Goal: Check status: Check status

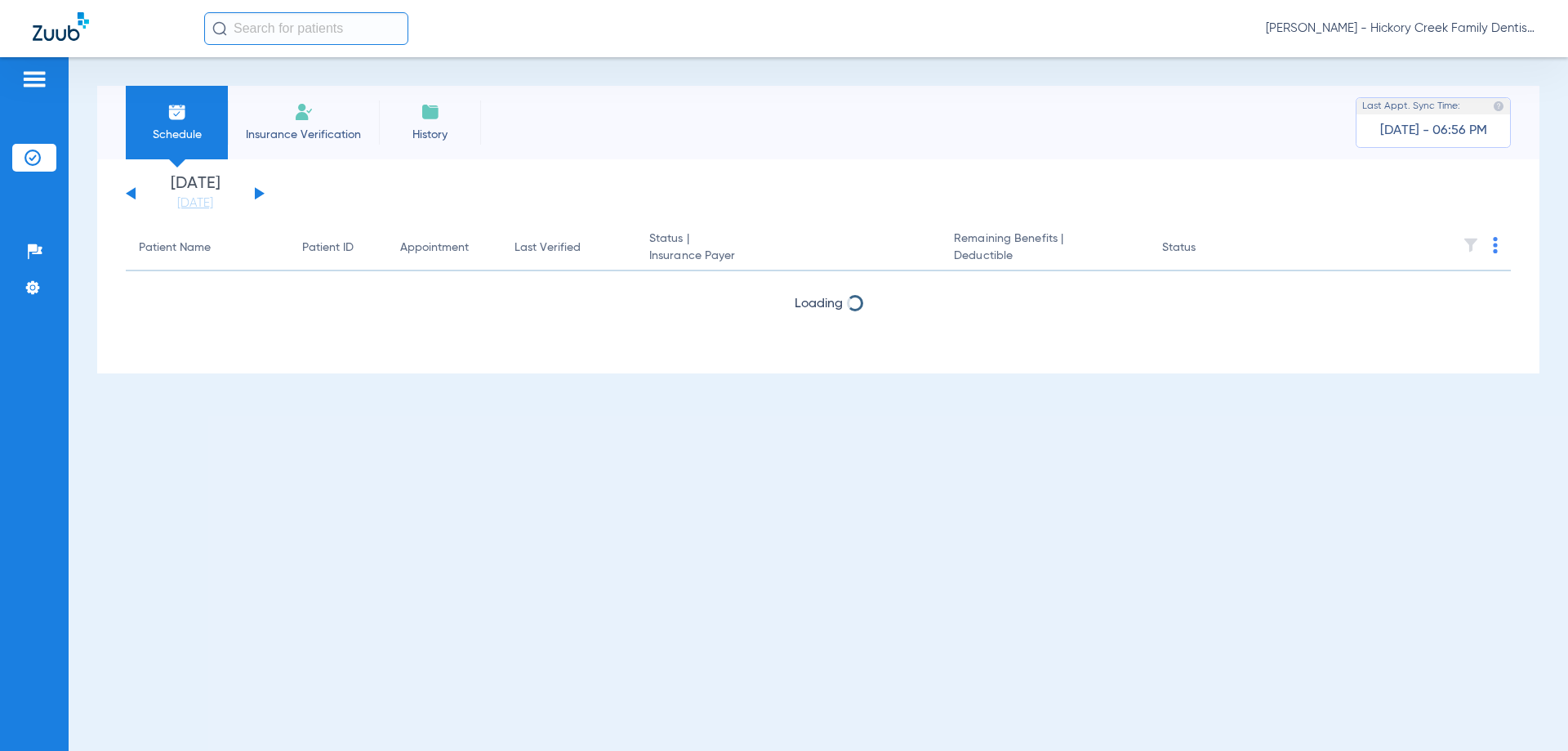
click at [315, 36] on input "text" at bounding box center [306, 29] width 204 height 33
type input "r"
click at [1336, 36] on span "[PERSON_NAME] - Hickory Creek Family Dentistry" at bounding box center [1401, 29] width 270 height 16
click at [1466, 60] on span "Account Selection" at bounding box center [1473, 58] width 91 height 12
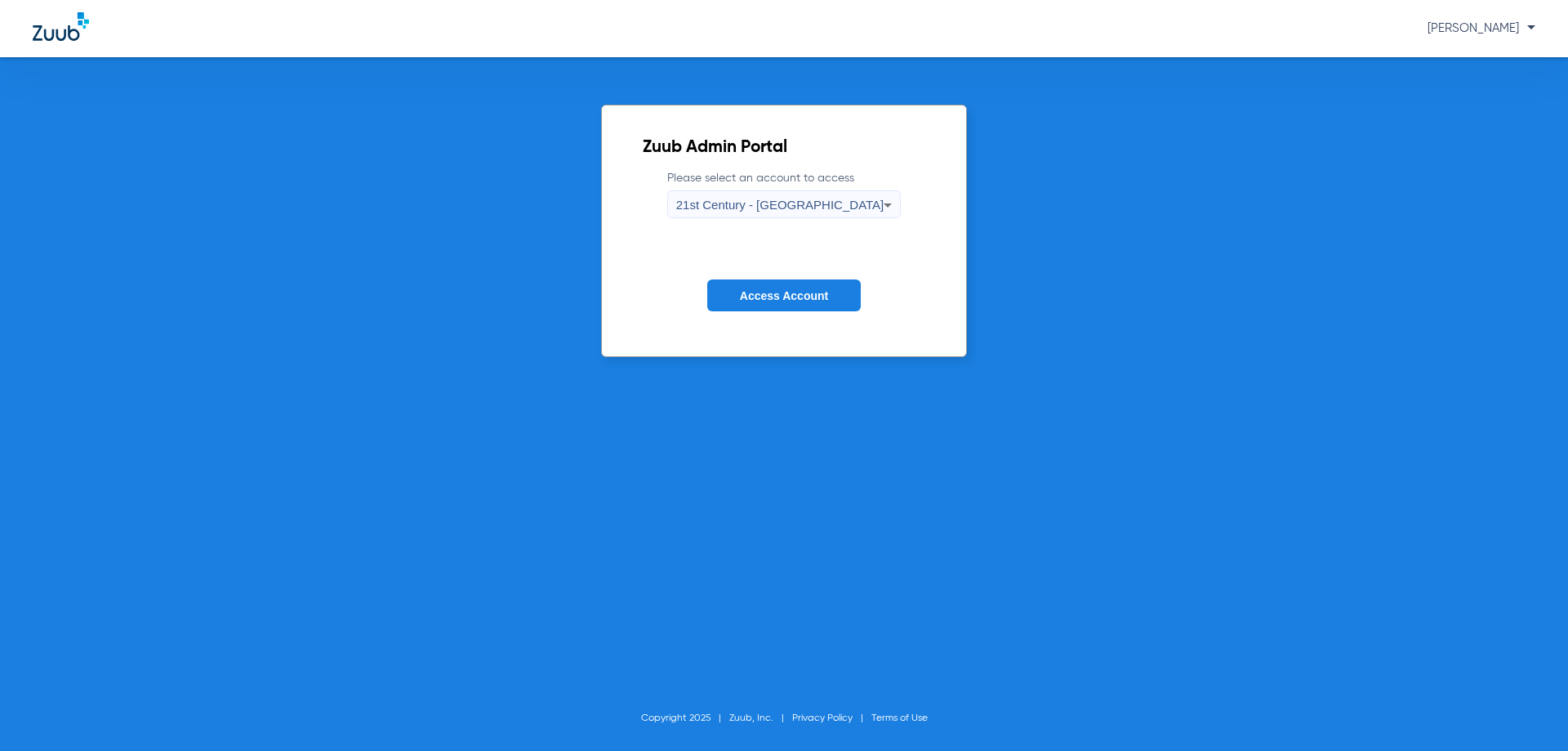
click at [773, 197] on div "21st Century - [GEOGRAPHIC_DATA]" at bounding box center [779, 205] width 208 height 28
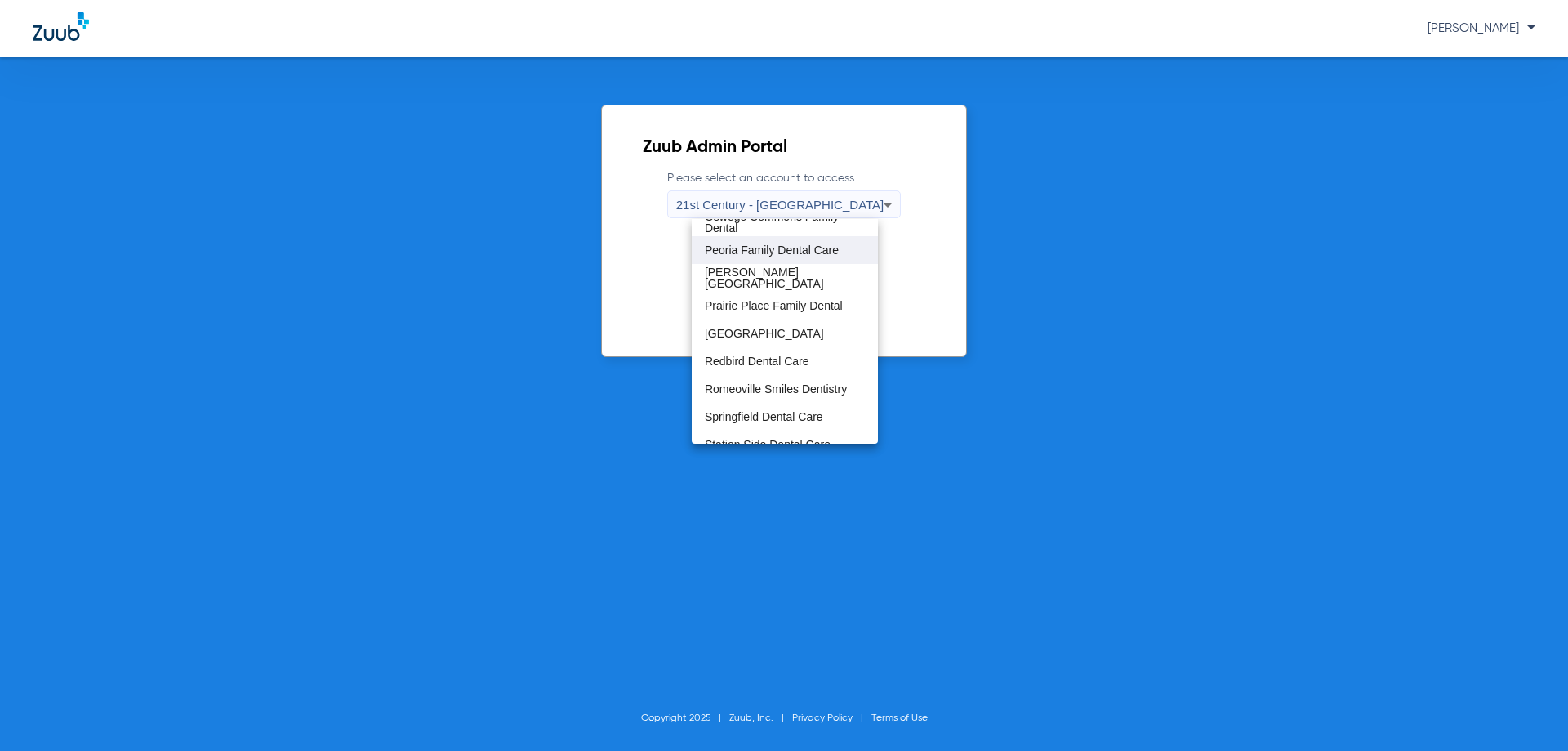
scroll to position [817, 0]
click at [775, 357] on span "Romeoville Smiles Dentistry" at bounding box center [775, 360] width 142 height 12
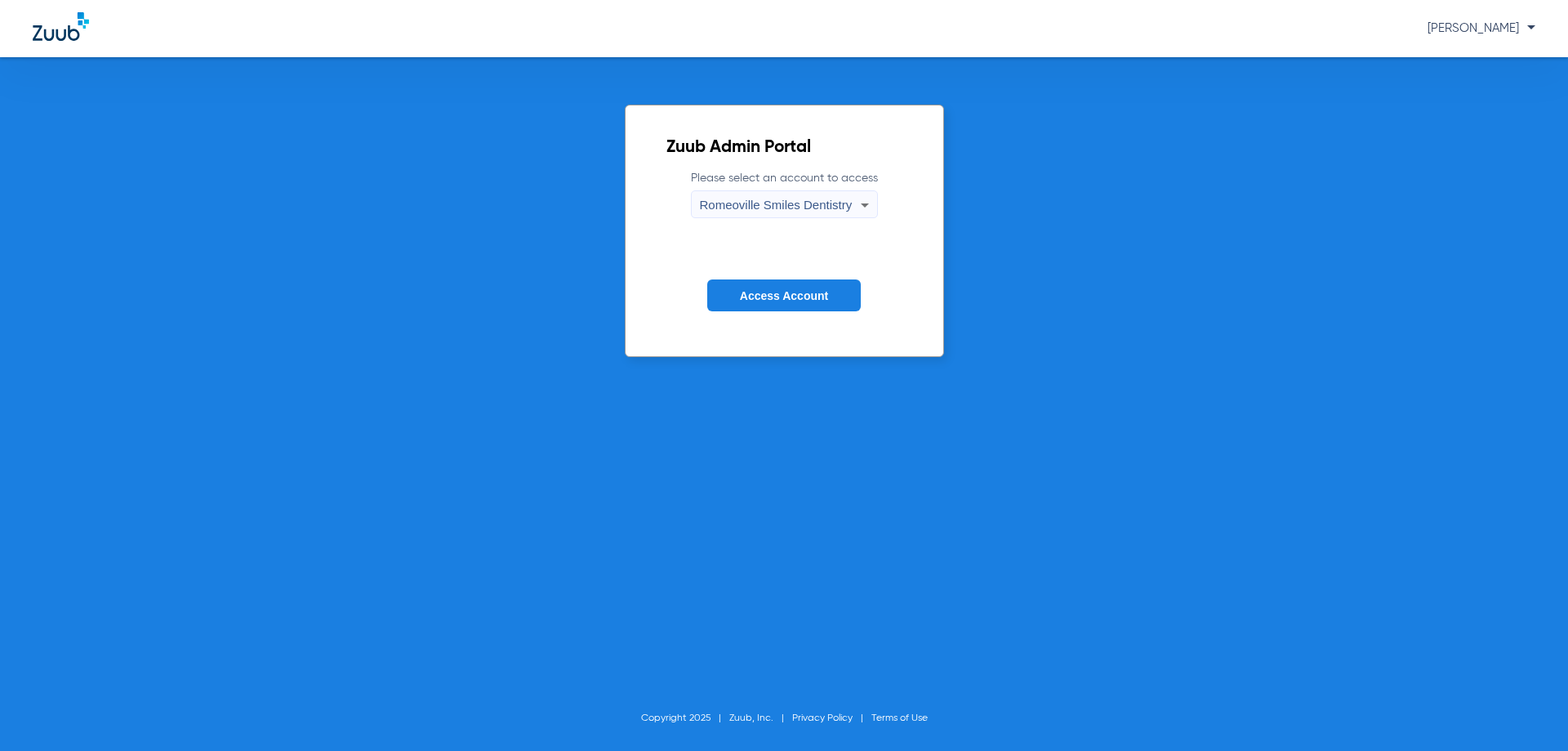
click at [762, 295] on span "Access Account" at bounding box center [784, 296] width 88 height 13
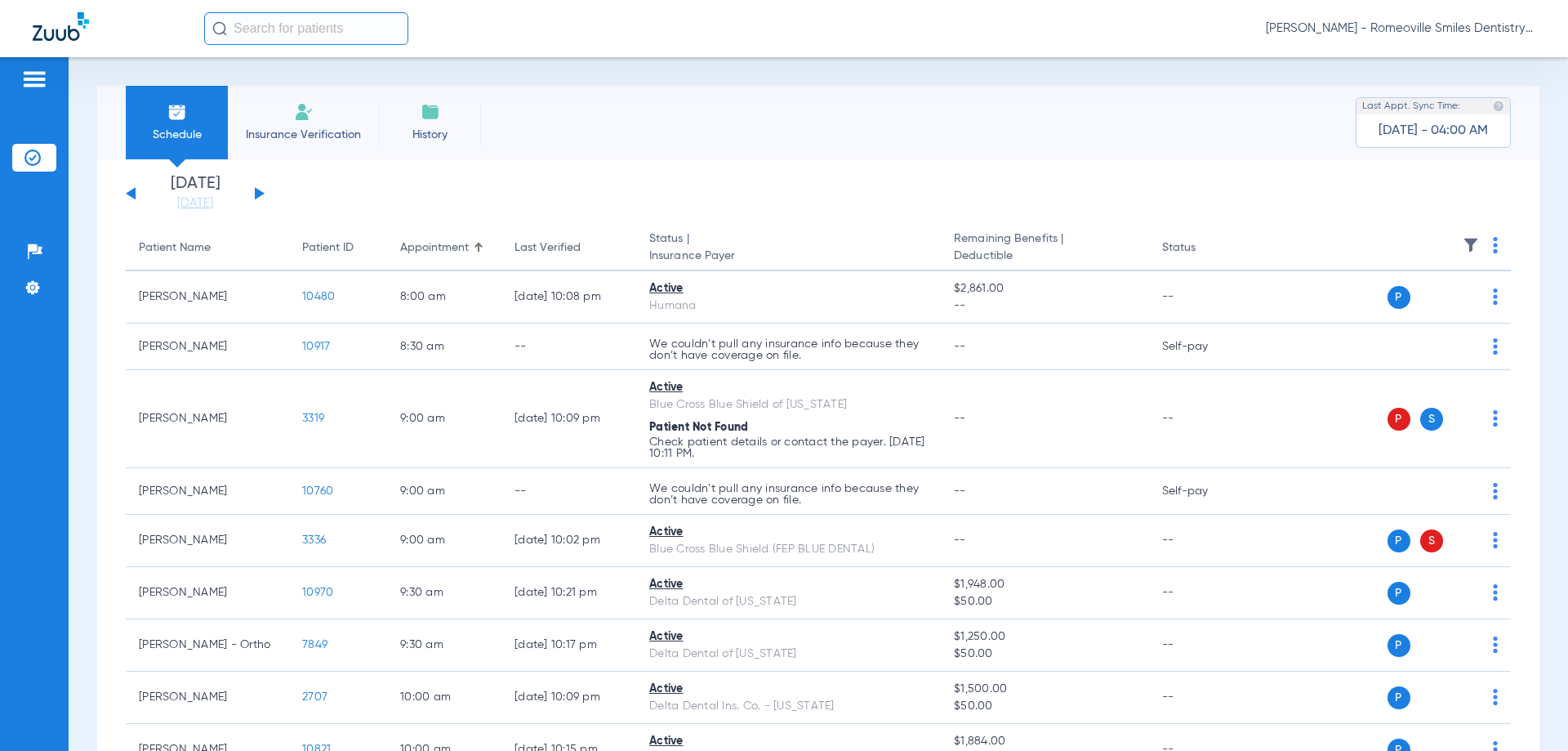
click at [186, 201] on link "[DATE]" at bounding box center [195, 203] width 98 height 16
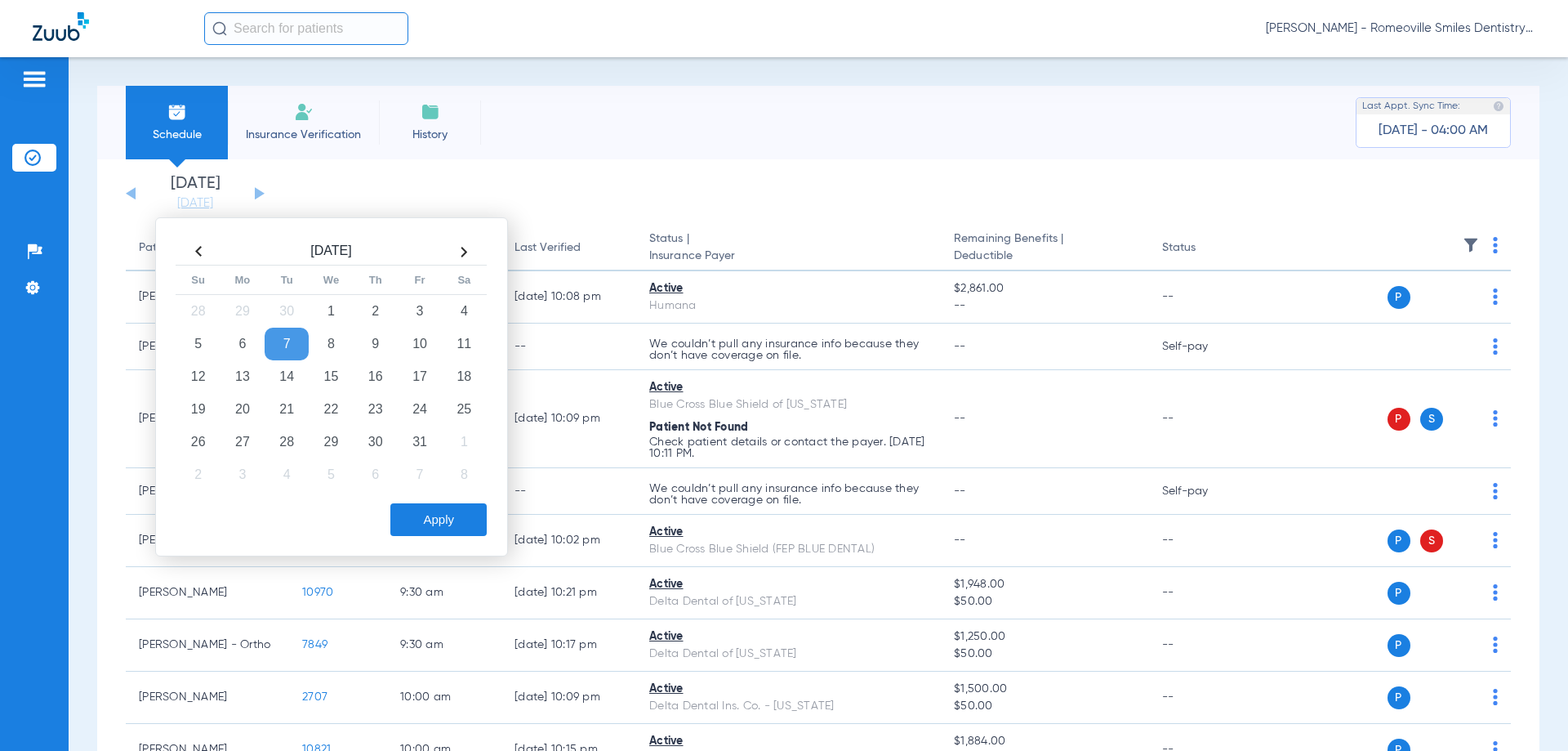
click at [198, 251] on th at bounding box center [199, 252] width 44 height 26
drag, startPoint x: 323, startPoint y: 306, endPoint x: 346, endPoint y: 343, distance: 43.6
click at [323, 306] on td "3" at bounding box center [331, 312] width 44 height 33
click at [442, 519] on button "Apply" at bounding box center [438, 520] width 96 height 33
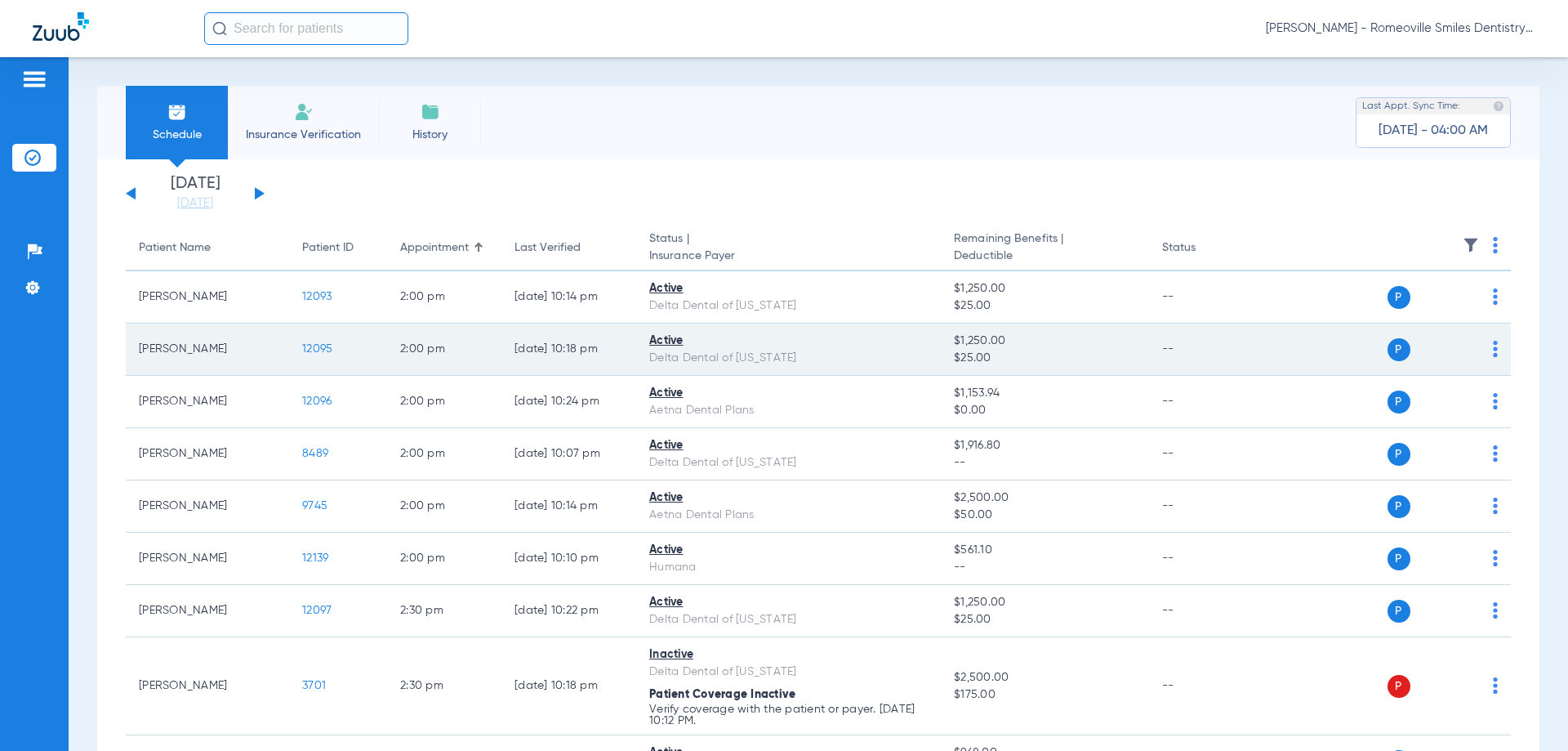
click at [193, 348] on td "[PERSON_NAME]" at bounding box center [207, 350] width 164 height 53
click at [321, 348] on span "12095" at bounding box center [317, 349] width 30 height 12
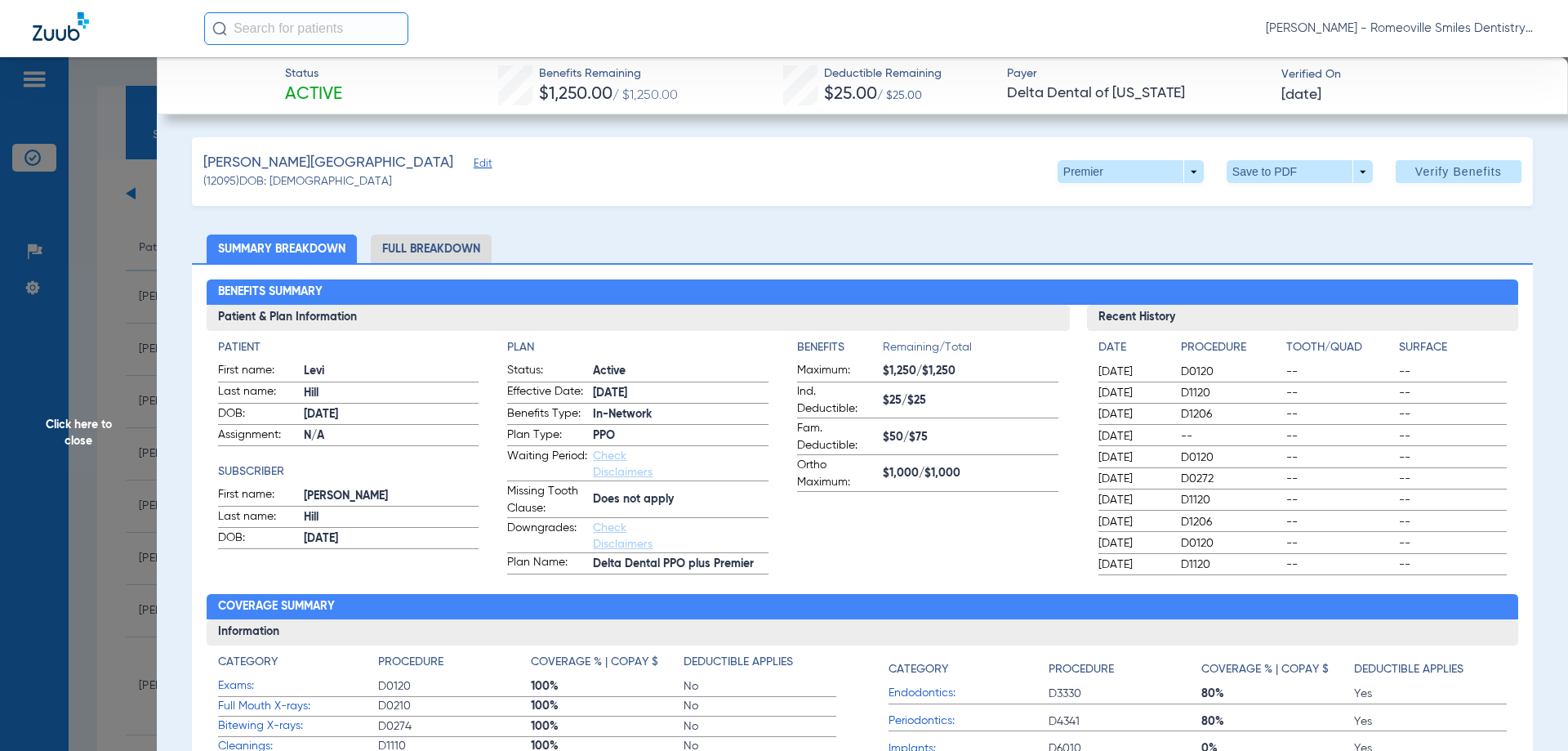
click at [1328, 84] on app-verified-on-section "Verified On [DATE]" at bounding box center [1411, 85] width 261 height 39
click at [1316, 73] on span "Verified On" at bounding box center [1411, 74] width 261 height 17
click at [1320, 95] on span "[DATE]" at bounding box center [1301, 95] width 40 height 21
click at [447, 256] on div at bounding box center [784, 375] width 1568 height 751
click at [447, 249] on li "Full Breakdown" at bounding box center [431, 248] width 121 height 29
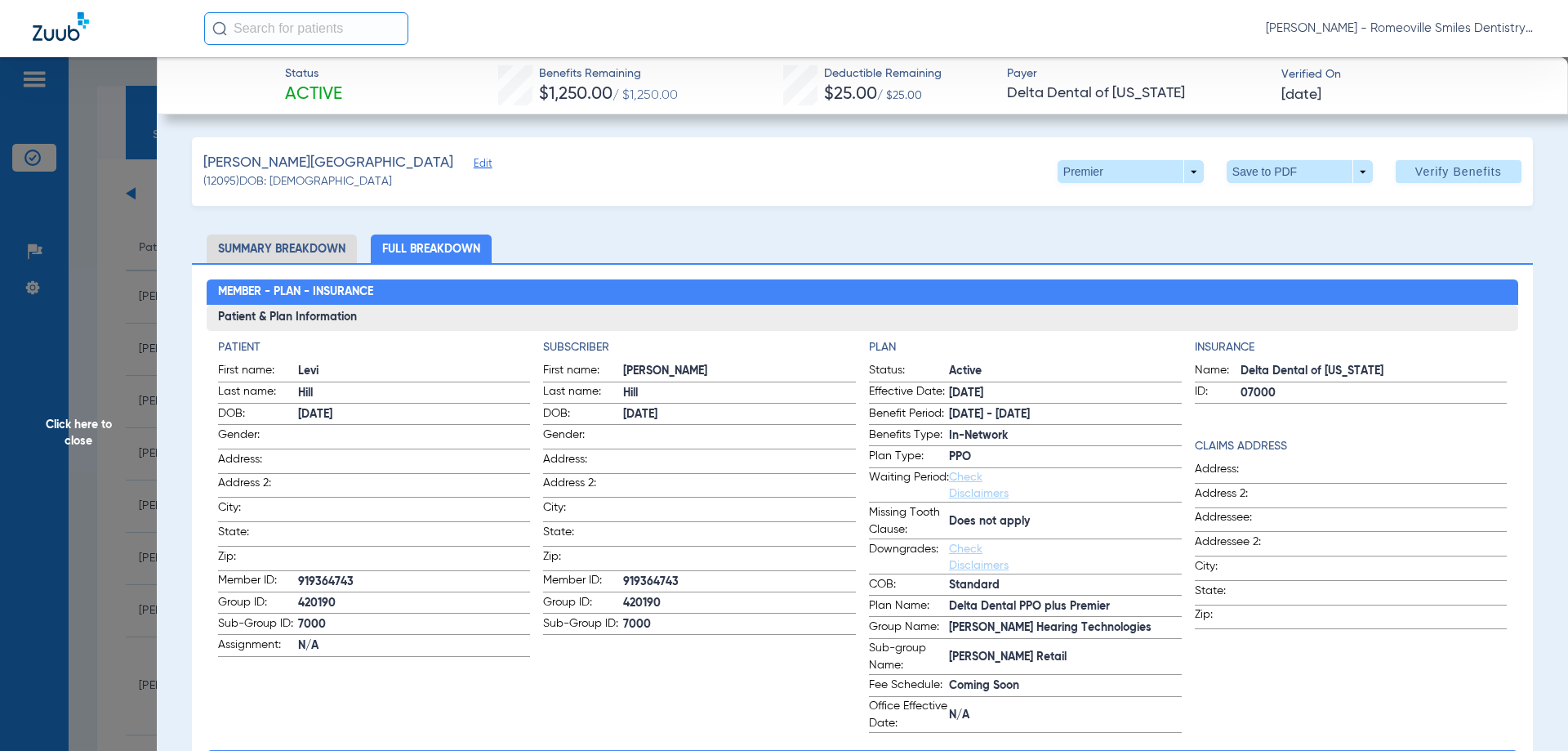
click at [60, 327] on span "Click here to close" at bounding box center [78, 433] width 157 height 751
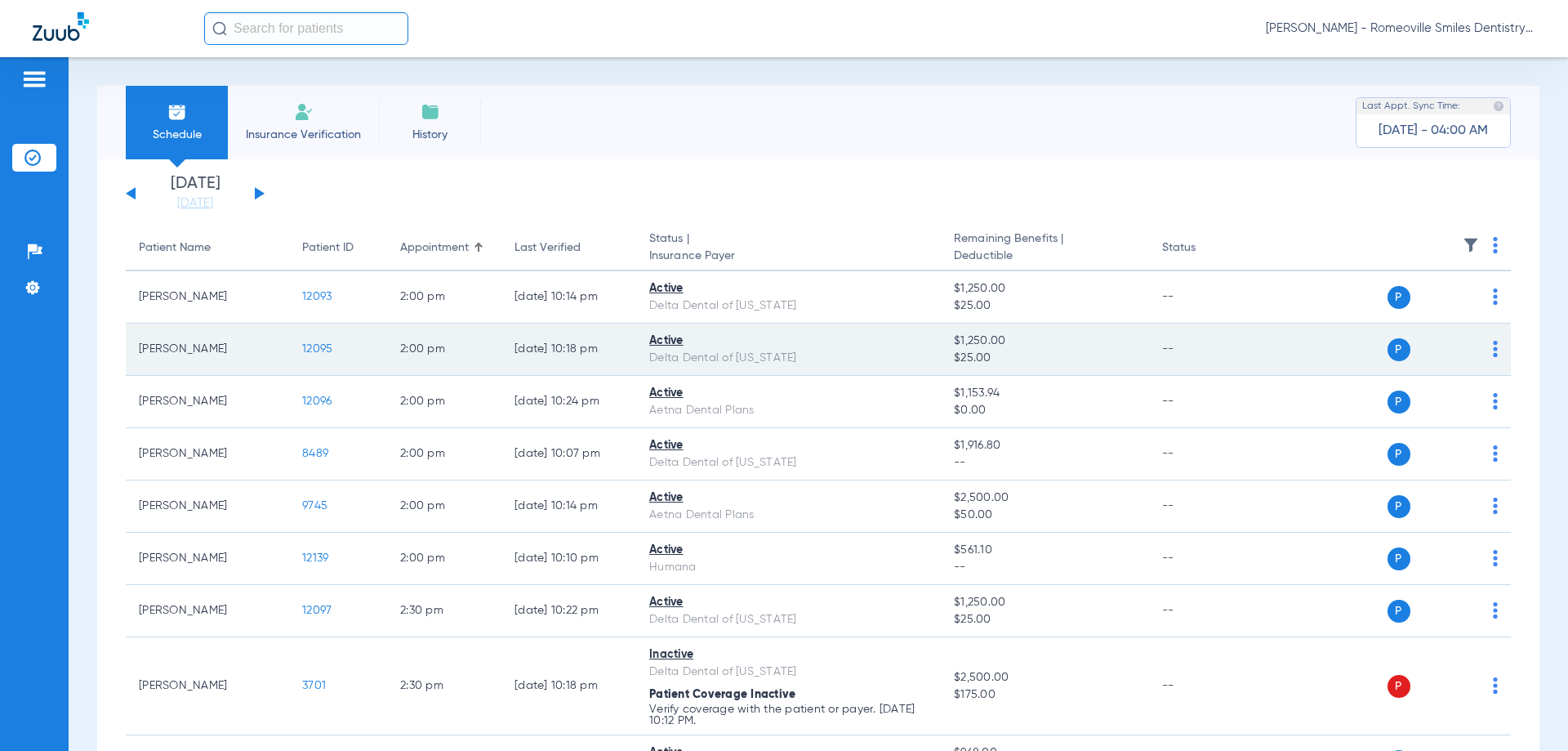
click at [317, 343] on span "12095" at bounding box center [317, 349] width 30 height 12
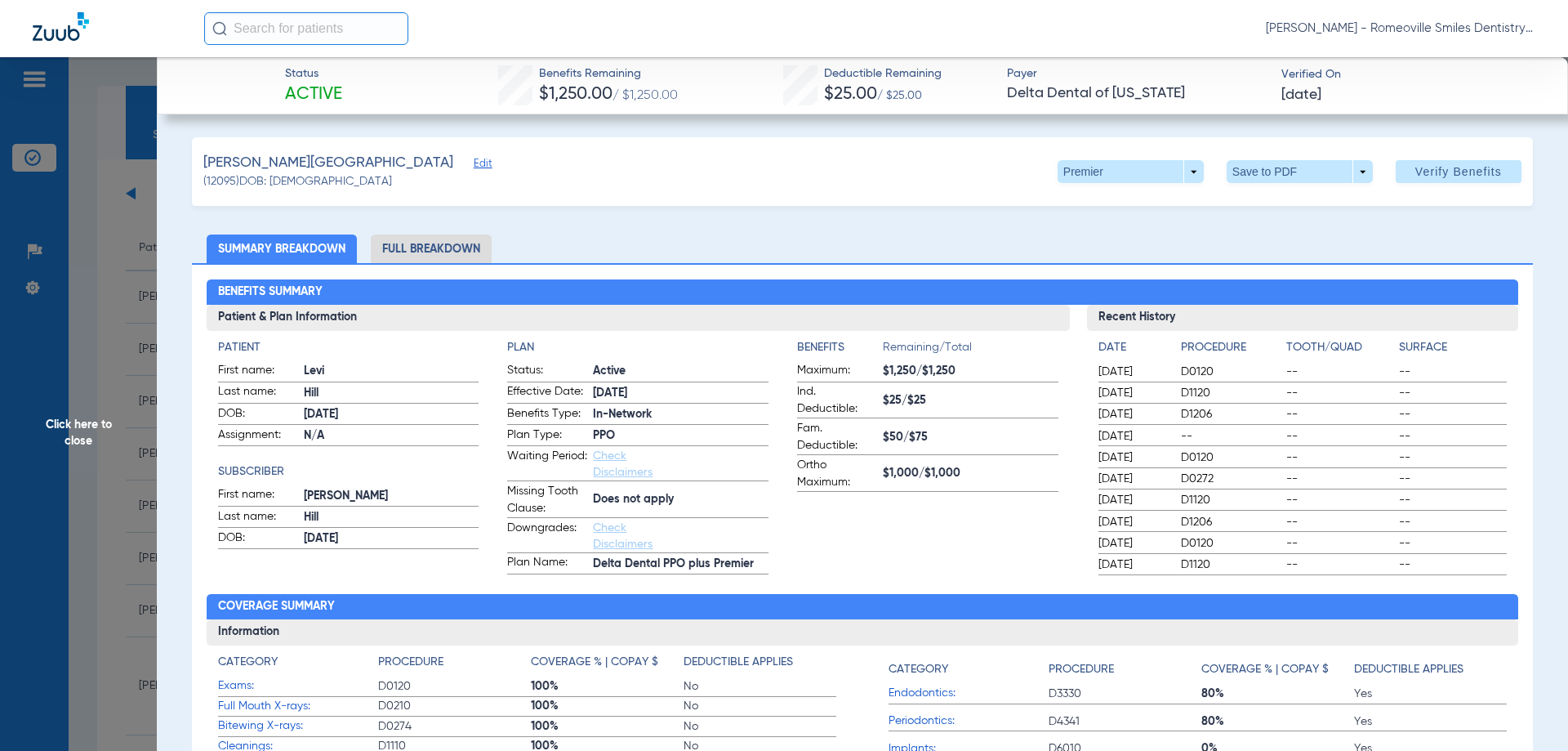
click at [434, 236] on li "Full Breakdown" at bounding box center [431, 248] width 121 height 29
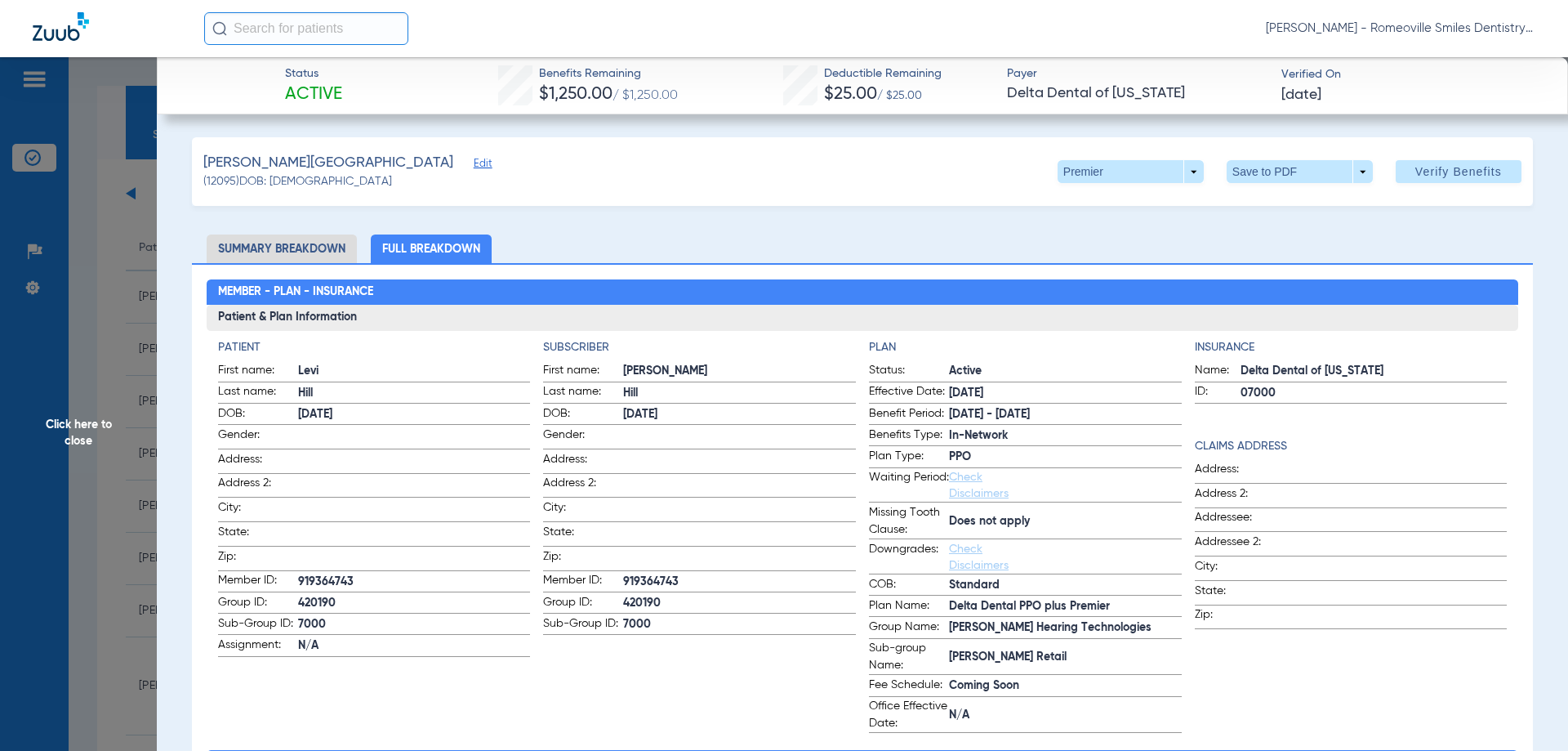
click at [112, 382] on span "Click here to close" at bounding box center [78, 433] width 157 height 751
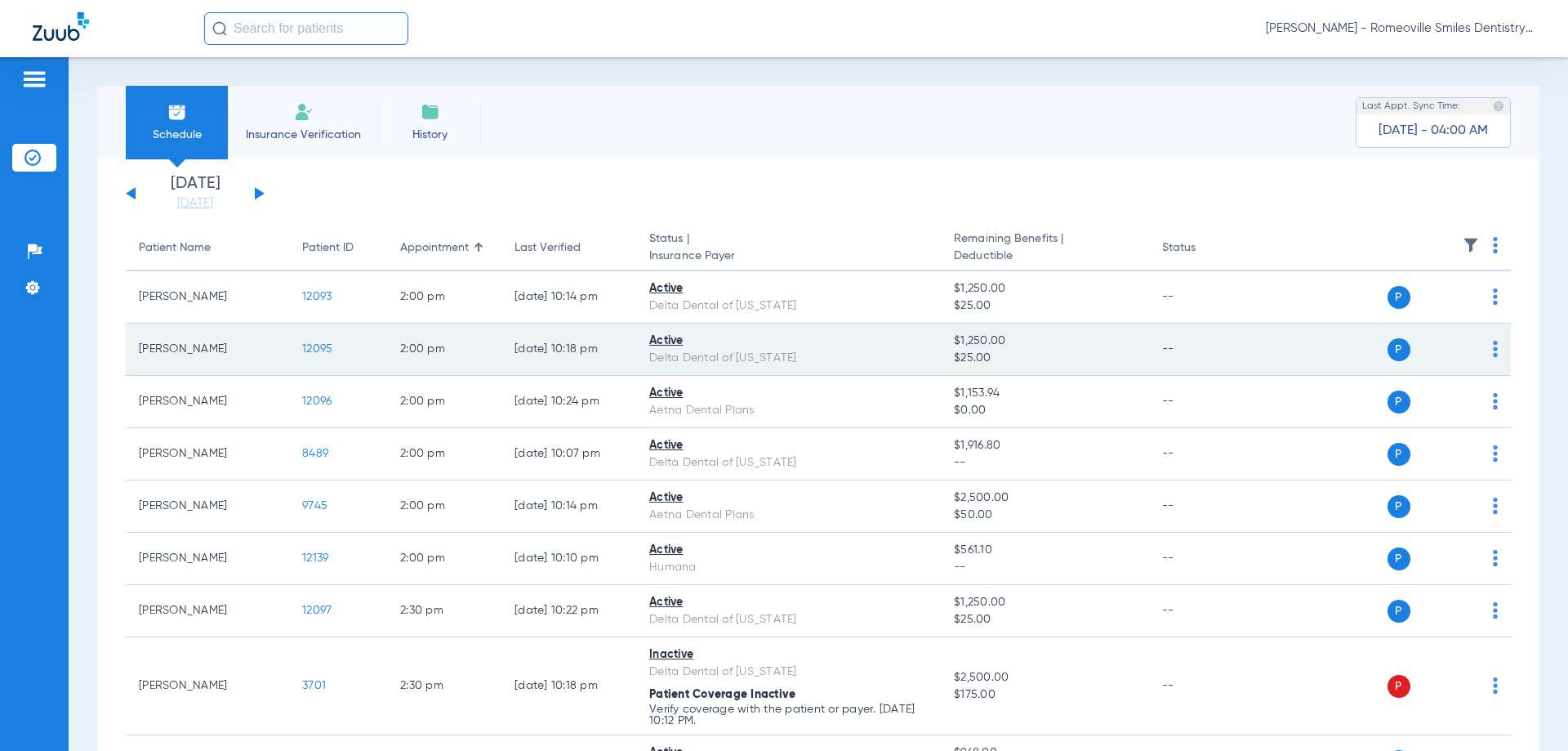
click at [315, 350] on span "12095" at bounding box center [317, 349] width 30 height 12
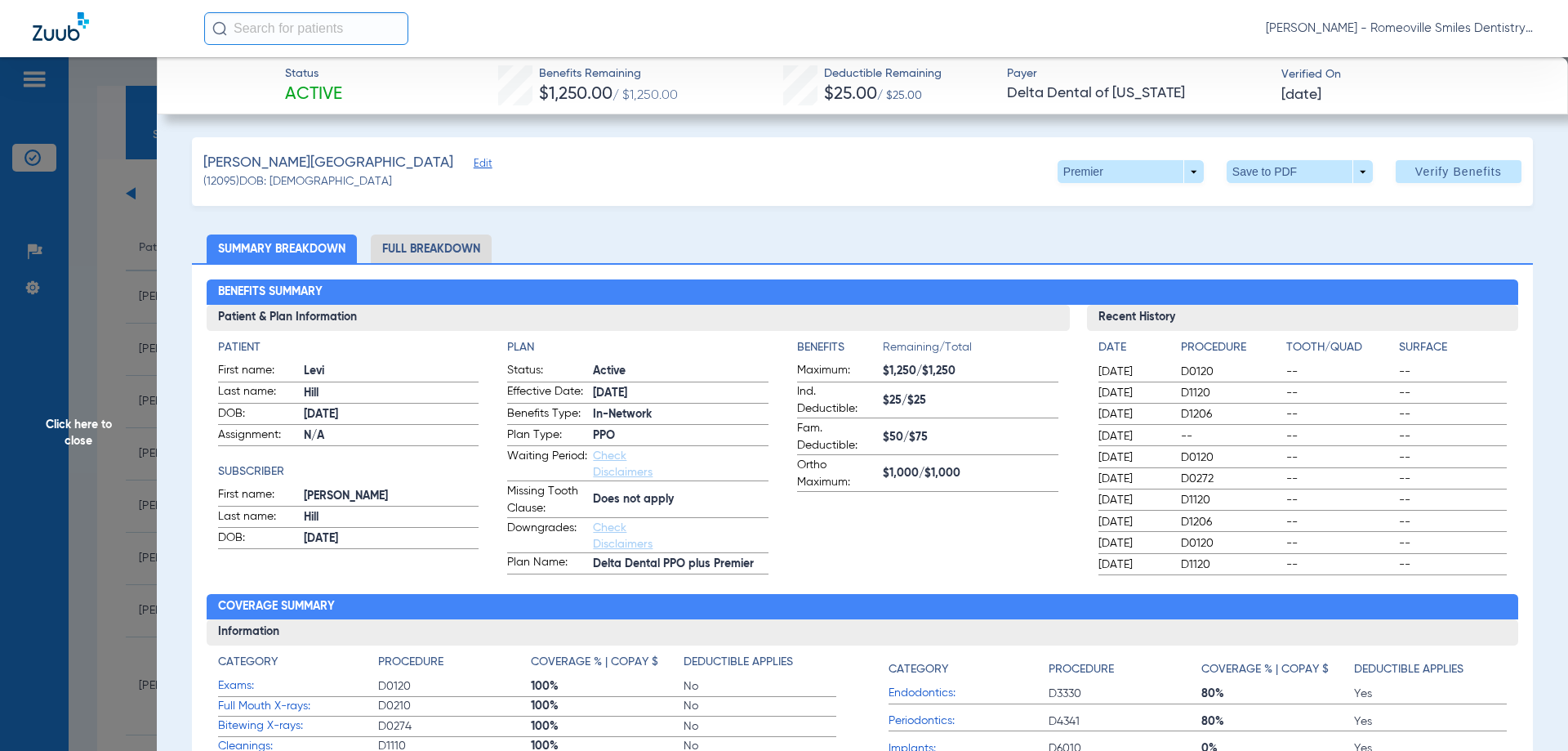
click at [406, 248] on li "Full Breakdown" at bounding box center [431, 248] width 121 height 29
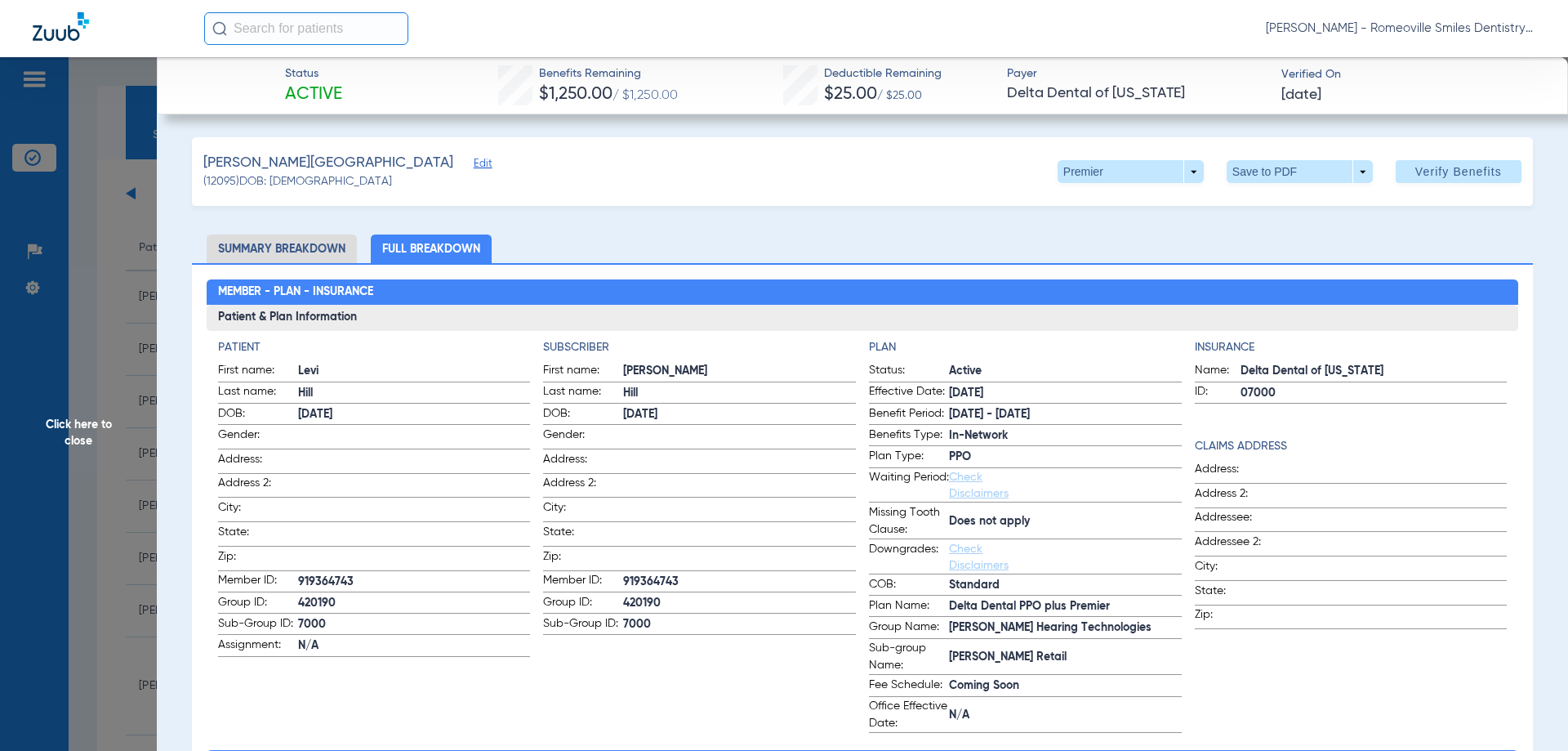
click at [104, 484] on span "Click here to close" at bounding box center [78, 433] width 157 height 751
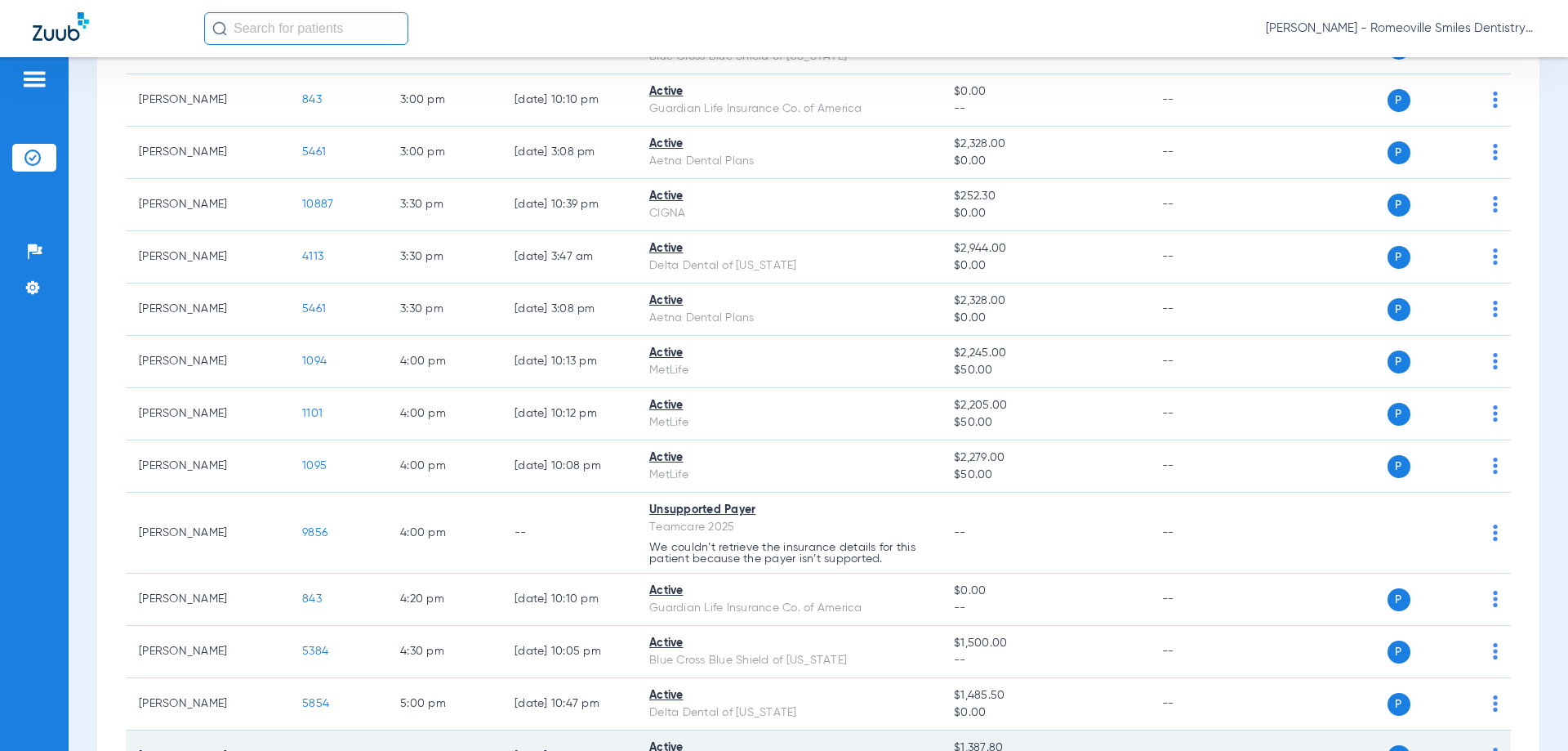
scroll to position [1111, 0]
